Goal: Task Accomplishment & Management: Complete application form

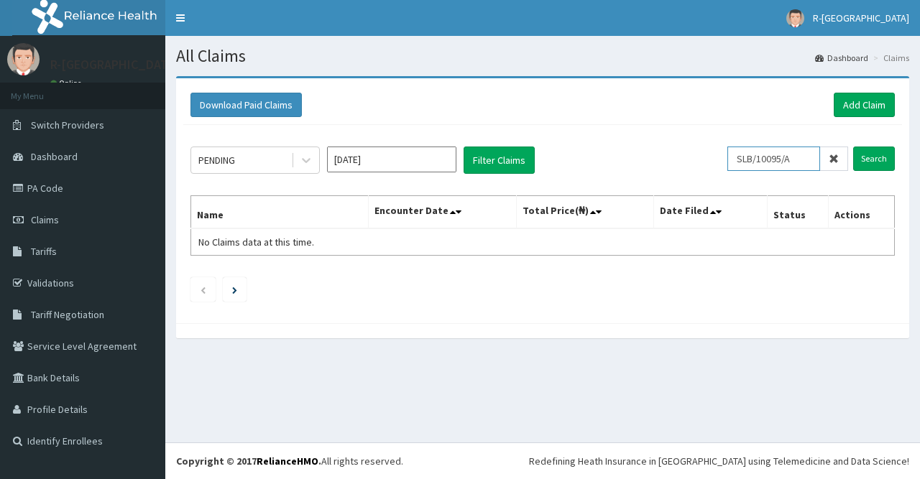
click at [748, 160] on input "SLB/10095/A" at bounding box center [773, 159] width 93 height 24
click at [878, 156] on input "Search" at bounding box center [874, 159] width 42 height 24
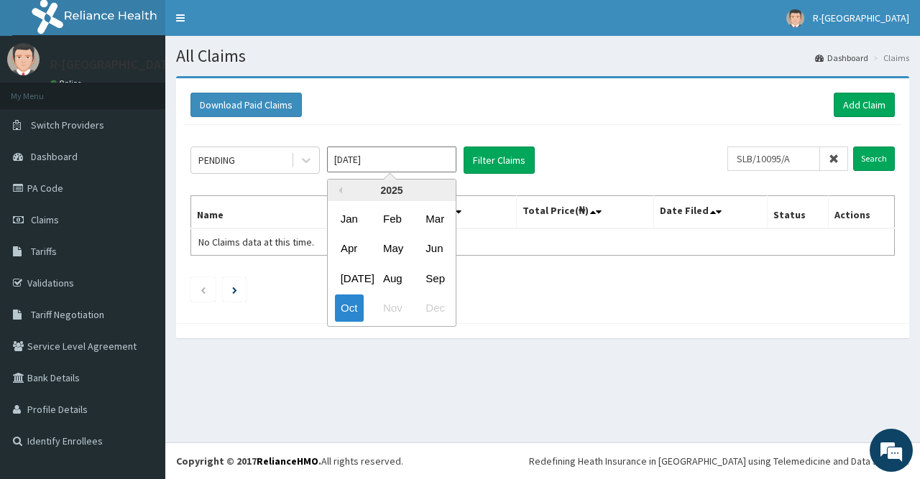
click at [355, 164] on input "Oct 2025" at bounding box center [391, 160] width 129 height 26
click at [387, 252] on div "May" at bounding box center [391, 249] width 29 height 27
type input "May 2025"
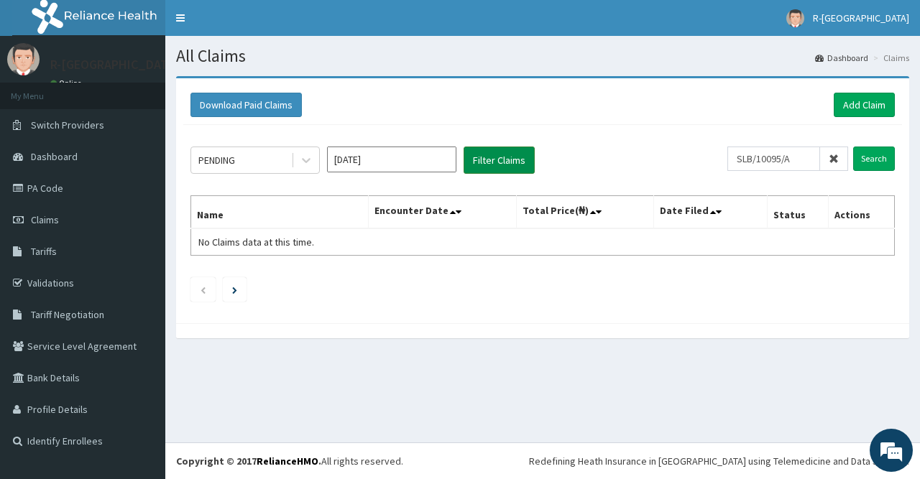
click at [517, 163] on button "Filter Claims" at bounding box center [499, 160] width 71 height 27
click at [802, 163] on input "SLB/10095/A" at bounding box center [773, 159] width 93 height 24
click at [805, 159] on input "SLB/10095/A" at bounding box center [773, 159] width 93 height 24
click at [880, 159] on input "Search" at bounding box center [874, 159] width 42 height 24
click at [745, 158] on input "SLB/10095/A" at bounding box center [773, 159] width 93 height 24
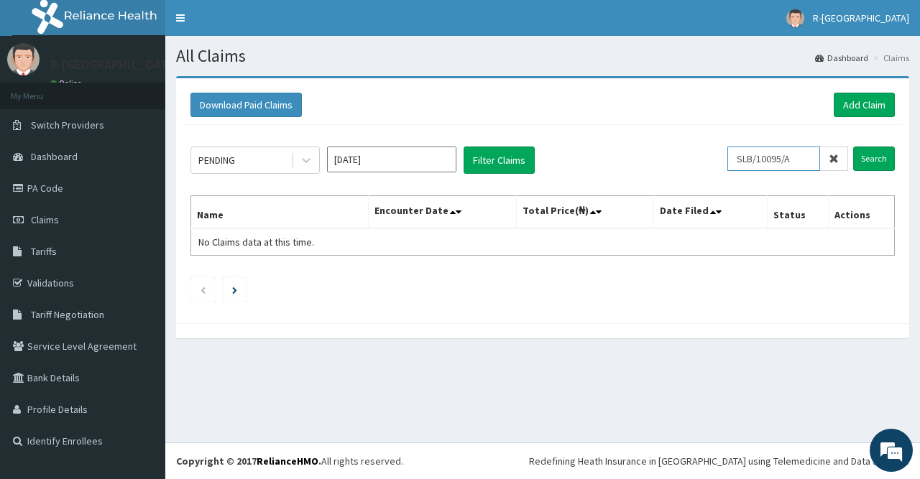
click at [806, 157] on input "SLB/10095/A" at bounding box center [773, 159] width 93 height 24
click at [836, 158] on icon at bounding box center [834, 159] width 10 height 10
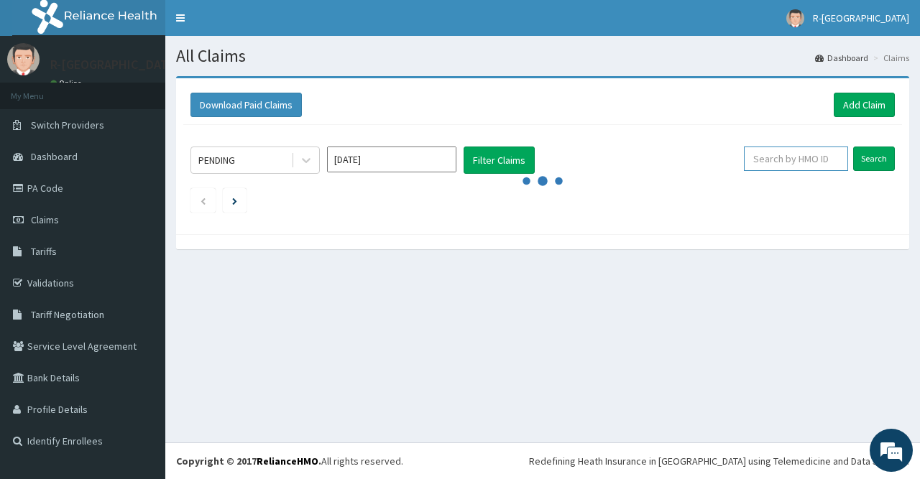
click at [788, 157] on input "text" at bounding box center [796, 159] width 104 height 24
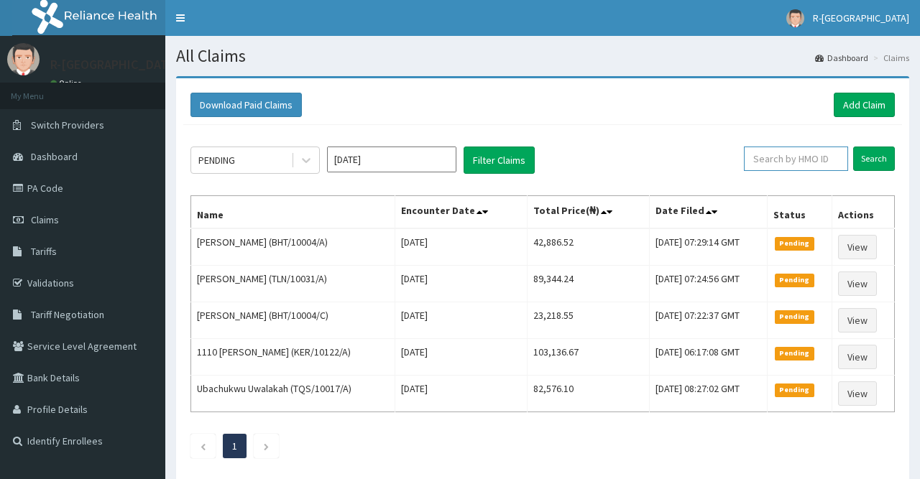
click at [790, 155] on input "text" at bounding box center [796, 159] width 104 height 24
paste input "SLB/10095/A"
click at [745, 160] on input "SLB/10095/A" at bounding box center [773, 159] width 93 height 24
type input "SLB/10095/A"
click at [871, 159] on input "Search" at bounding box center [874, 159] width 42 height 24
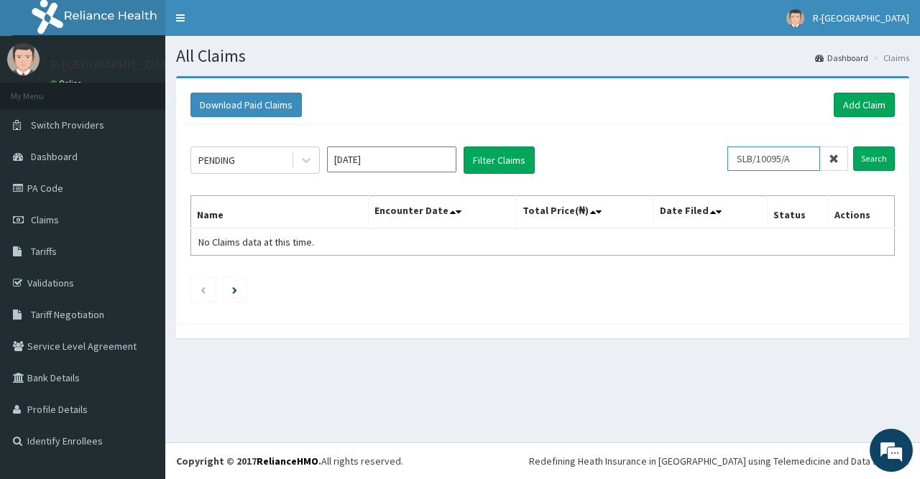
click at [745, 159] on input "SLB/10095/A" at bounding box center [773, 159] width 93 height 24
click at [308, 160] on icon at bounding box center [306, 161] width 9 height 5
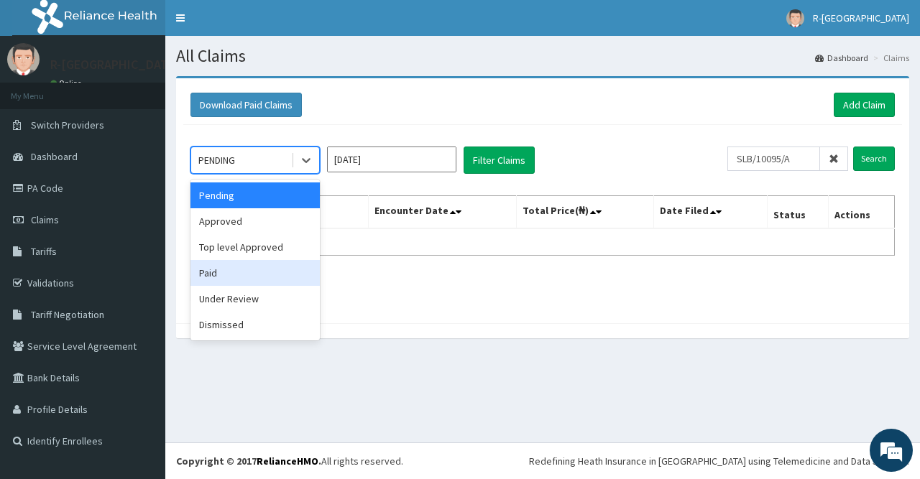
click at [233, 270] on div "Paid" at bounding box center [254, 273] width 129 height 26
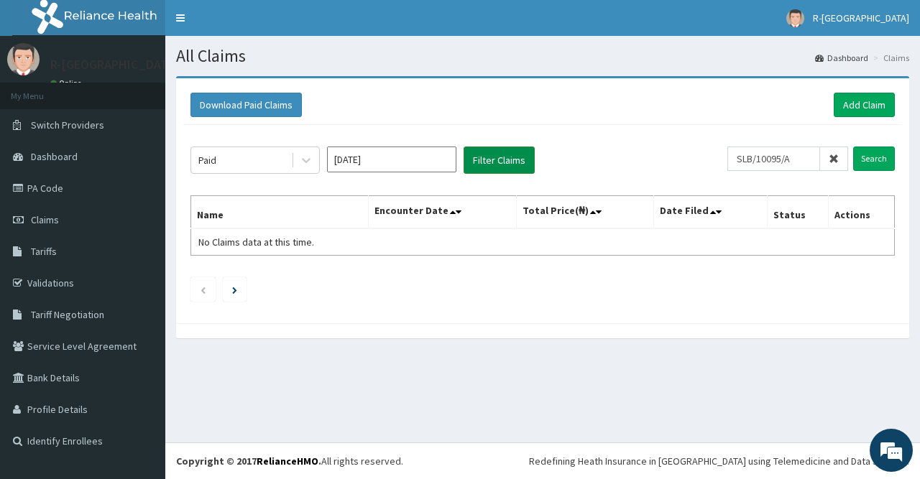
click at [505, 166] on button "Filter Claims" at bounding box center [499, 160] width 71 height 27
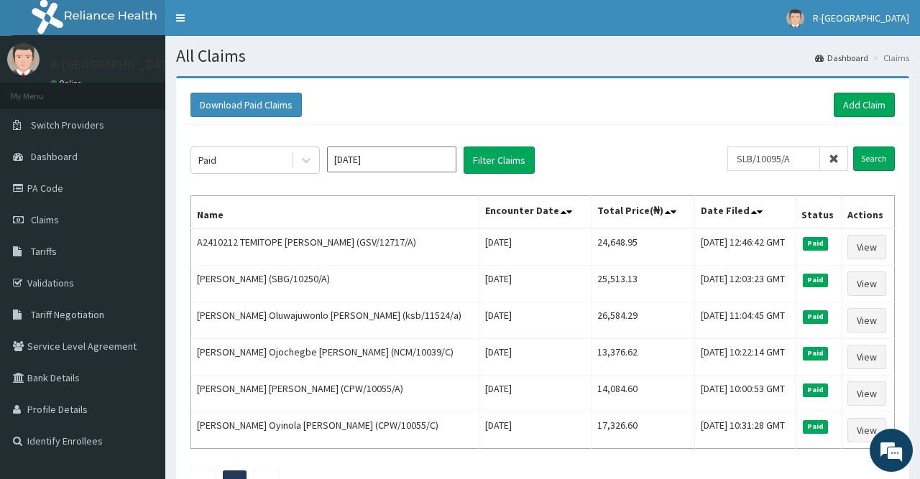
click at [366, 159] on input "[DATE]" at bounding box center [391, 160] width 129 height 26
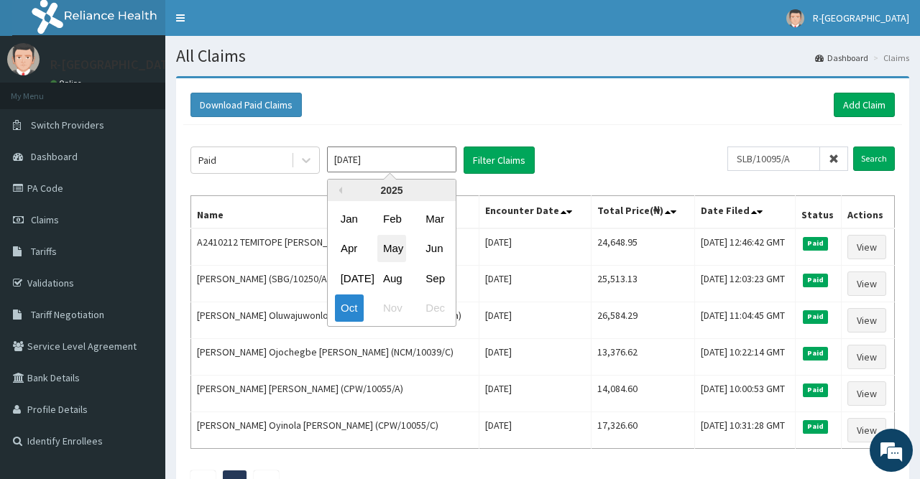
click at [390, 252] on div "May" at bounding box center [391, 249] width 29 height 27
type input "May 2025"
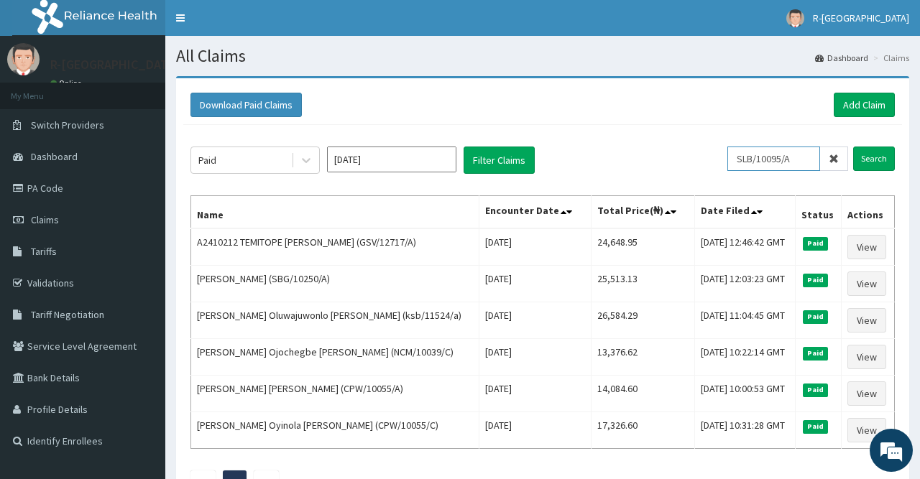
click at [800, 159] on input "SLB/10095/A" at bounding box center [773, 159] width 93 height 24
drag, startPoint x: 802, startPoint y: 159, endPoint x: 709, endPoint y: 159, distance: 92.7
click at [727, 159] on input "SLB/10095/A" at bounding box center [773, 159] width 93 height 24
click at [836, 156] on icon at bounding box center [834, 159] width 10 height 10
click at [811, 156] on input "text" at bounding box center [796, 159] width 104 height 24
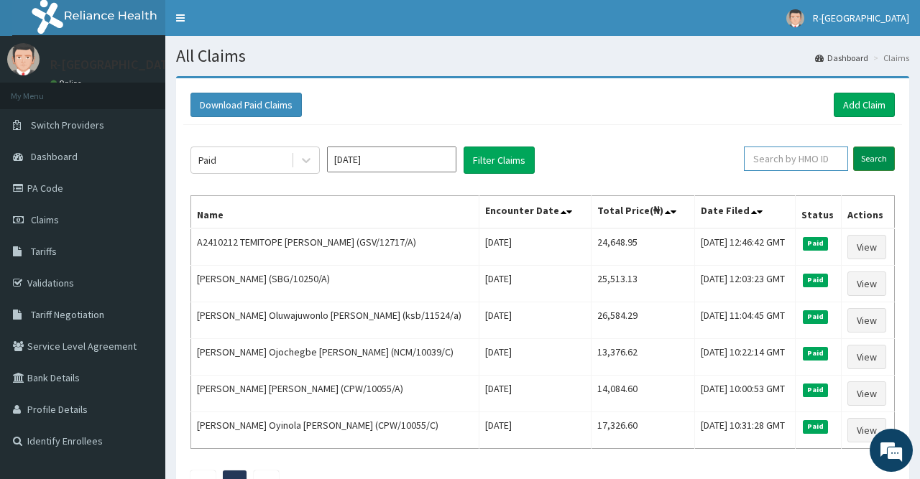
paste input "SLB/10095/A"
type input "SLB/10095/A"
click at [883, 159] on input "Search" at bounding box center [874, 159] width 42 height 24
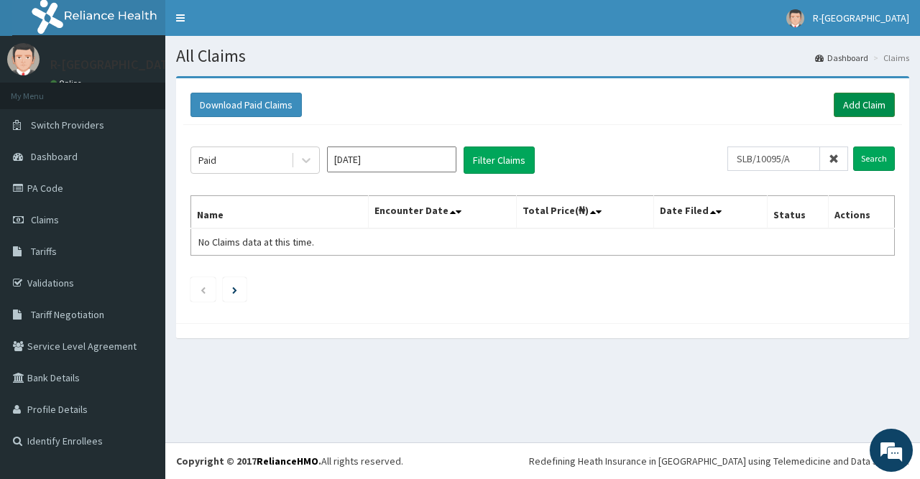
click at [860, 111] on link "Add Claim" at bounding box center [864, 105] width 61 height 24
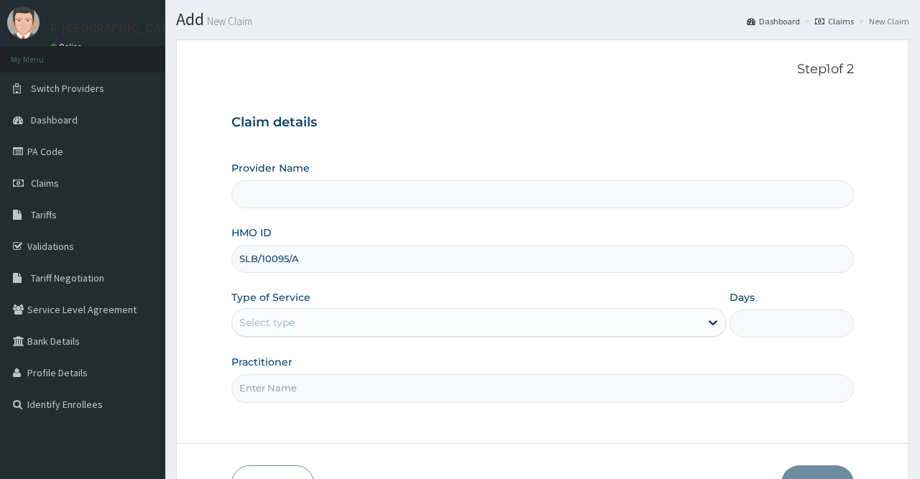
scroll to position [37, 0]
type input "SLB/10095/A"
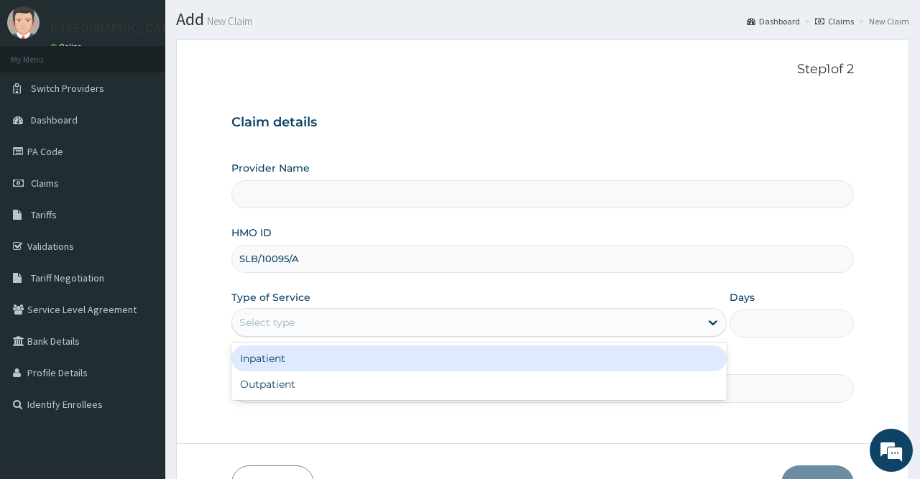
click at [318, 323] on div "Select type" at bounding box center [466, 322] width 468 height 23
type input "R-Jolad Hospital Nigeria Limited(kupa)"
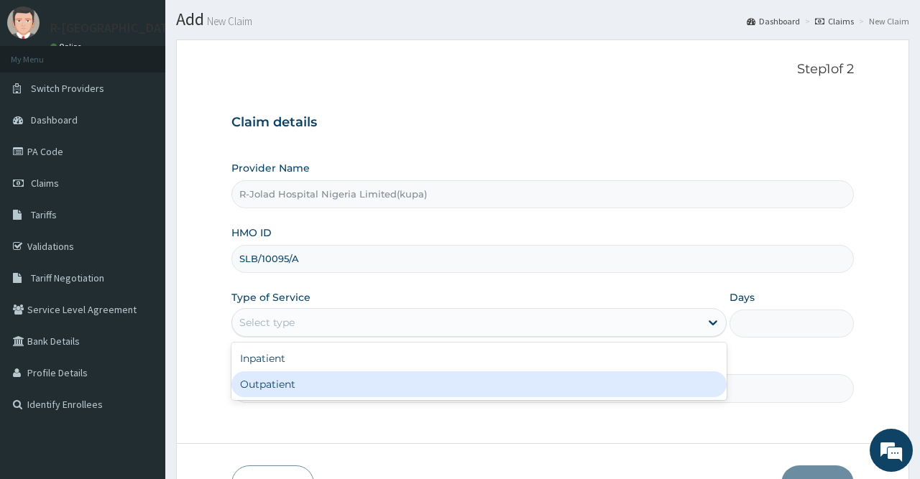
click at [320, 372] on div "Outpatient" at bounding box center [478, 385] width 495 height 26
type input "1"
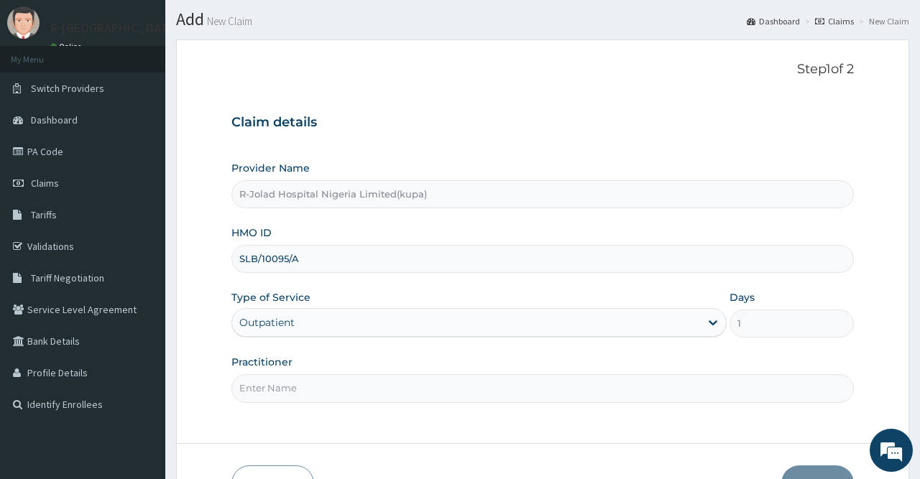
scroll to position [0, 0]
click at [323, 403] on div "Step 1 of 2 Claim details Provider Name R-Jolad Hospital Nigeria Limited(kupa) …" at bounding box center [542, 241] width 622 height 359
click at [326, 392] on input "Practitioner" at bounding box center [542, 388] width 622 height 28
paste input "JOSEPH JOHN"
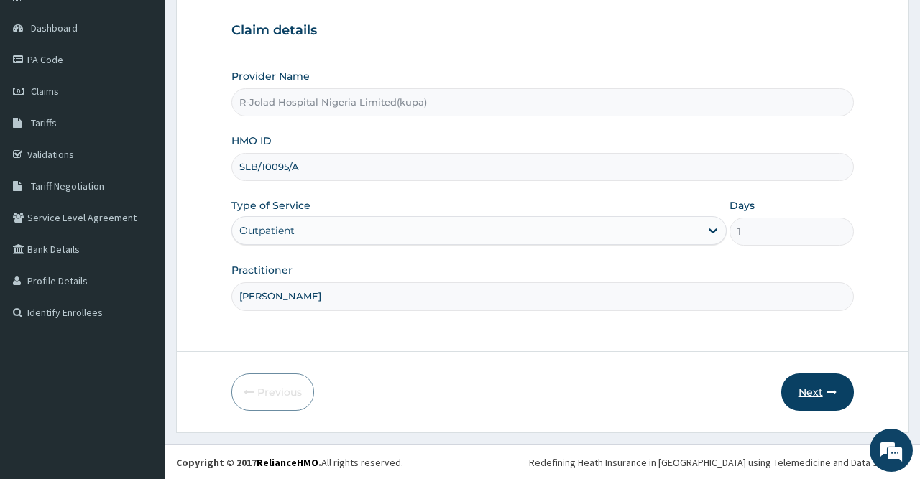
type input "JOSEPH JOHN"
click at [807, 407] on button "Next" at bounding box center [817, 392] width 73 height 37
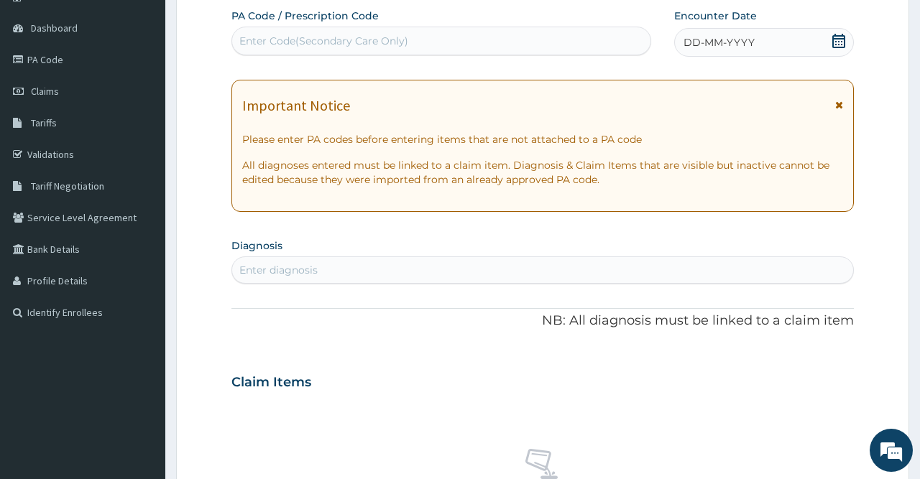
click at [811, 390] on div "Claim Items" at bounding box center [542, 379] width 622 height 37
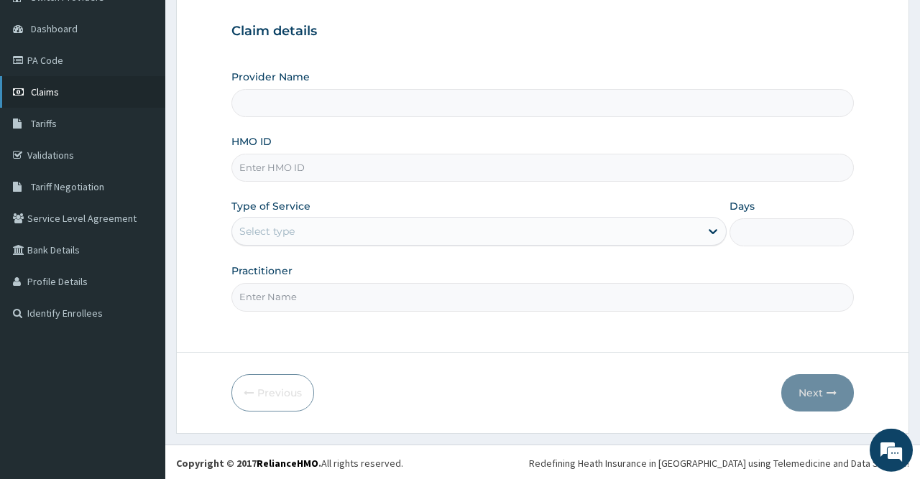
click at [74, 88] on link "Claims" at bounding box center [82, 92] width 165 height 32
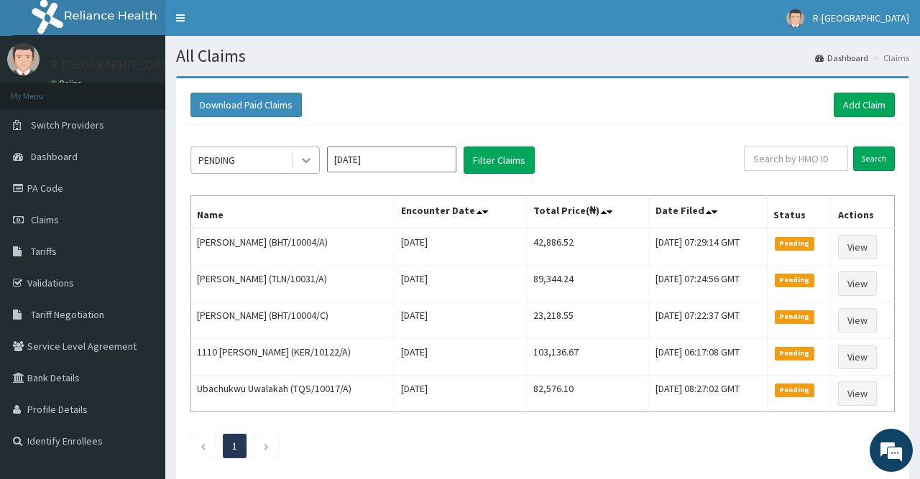
click at [294, 159] on div at bounding box center [306, 160] width 26 height 26
click at [627, 114] on div "Download Paid Claims Add Claim" at bounding box center [542, 105] width 704 height 24
click at [103, 350] on link "Service Level Agreement" at bounding box center [82, 347] width 165 height 32
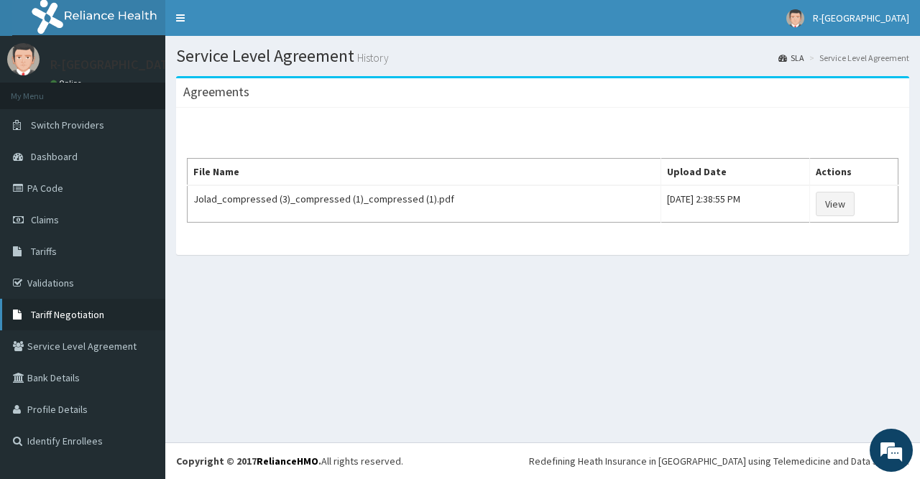
click at [93, 303] on link "Tariff Negotiation" at bounding box center [82, 315] width 165 height 32
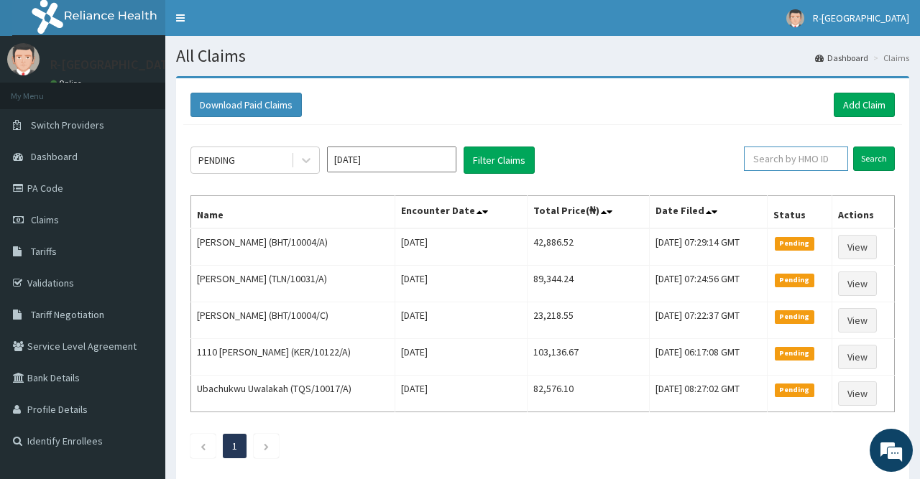
click at [803, 160] on input "text" at bounding box center [796, 159] width 104 height 24
